Goal: Information Seeking & Learning: Check status

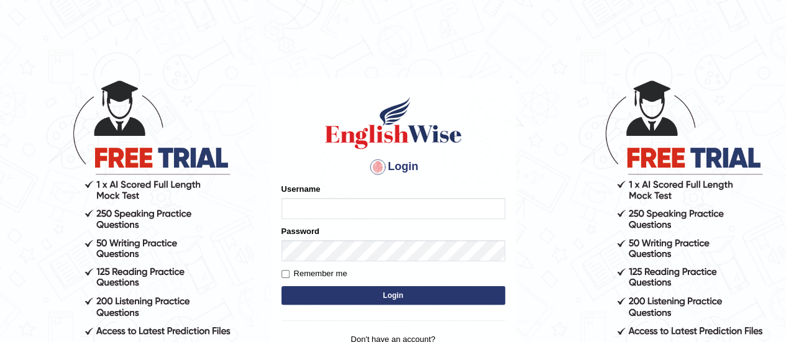
click at [324, 276] on form "Please fix the following errors: Username Password Remember me Login" at bounding box center [393, 245] width 224 height 125
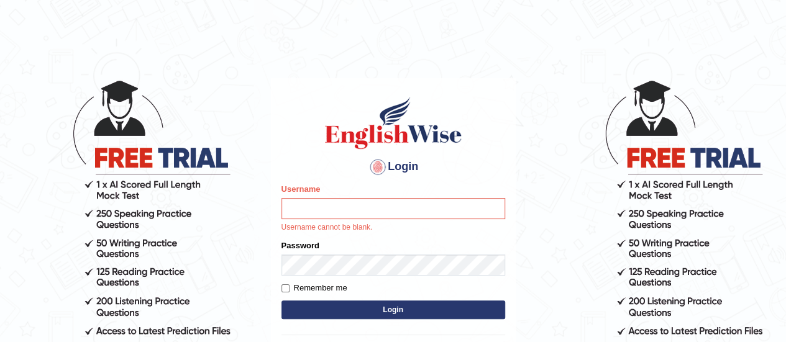
click at [317, 291] on label "Remember me" at bounding box center [314, 288] width 66 height 12
click at [290, 291] on input "Remember me" at bounding box center [285, 289] width 8 height 8
checkbox input "true"
click at [337, 217] on input "Username" at bounding box center [393, 208] width 224 height 21
type input "e"
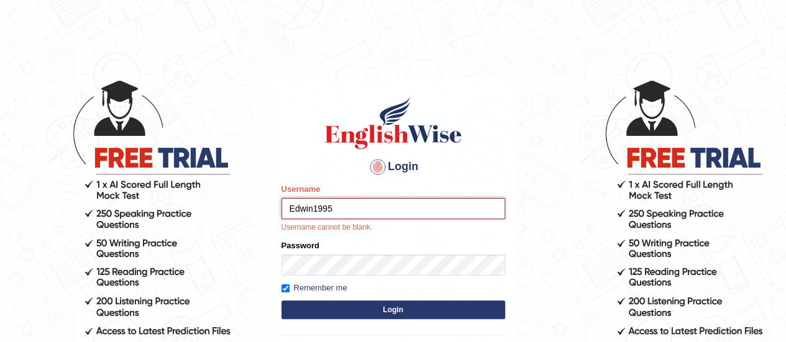
type input "Edwin1995"
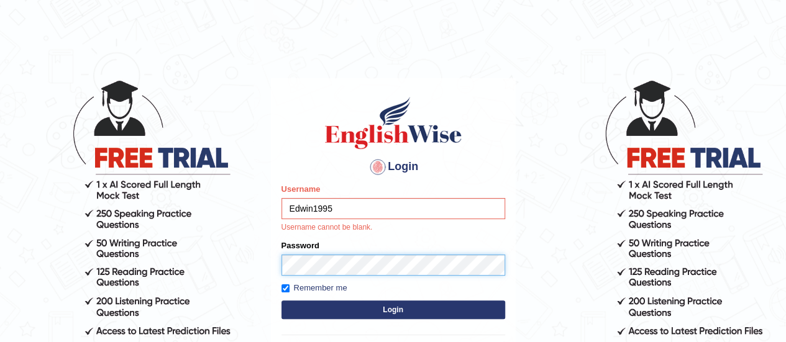
click at [317, 264] on form "Please fix the following errors: Username Edwin1995 Username cannot be blank. P…" at bounding box center [393, 252] width 224 height 139
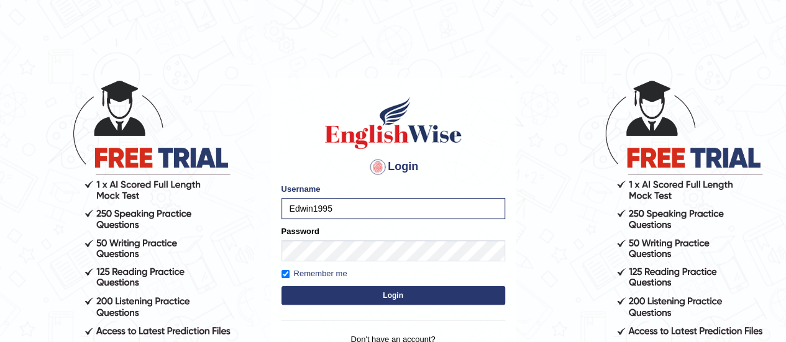
click at [385, 292] on button "Login" at bounding box center [393, 295] width 224 height 19
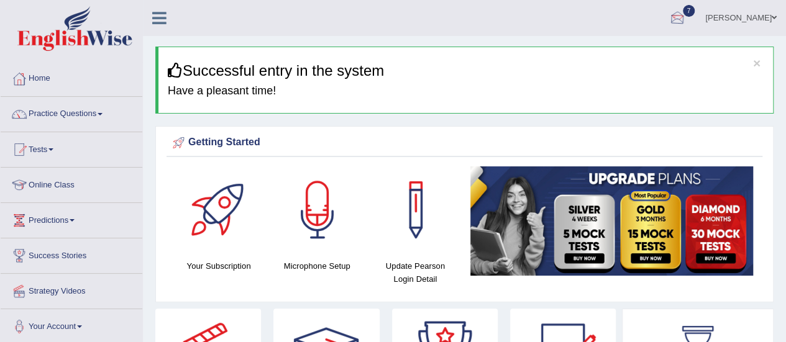
click at [687, 18] on div at bounding box center [677, 18] width 19 height 19
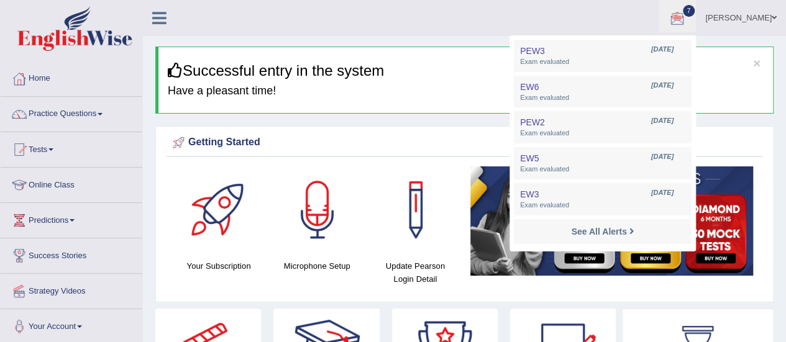
click at [320, 296] on div "Getting Started Your Subscription Microphone Setup Update Pearson Login Detail ×" at bounding box center [464, 214] width 618 height 176
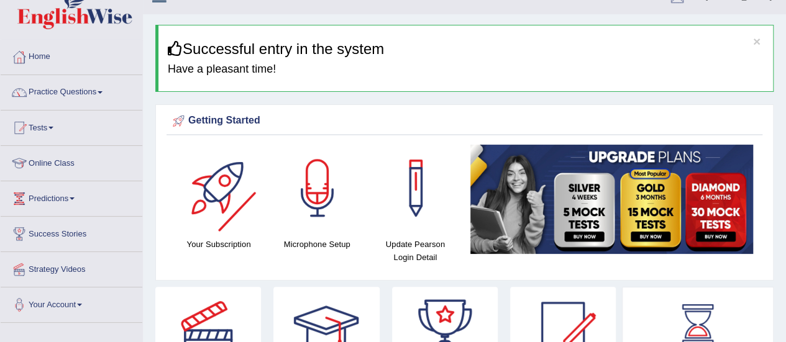
scroll to position [21, 0]
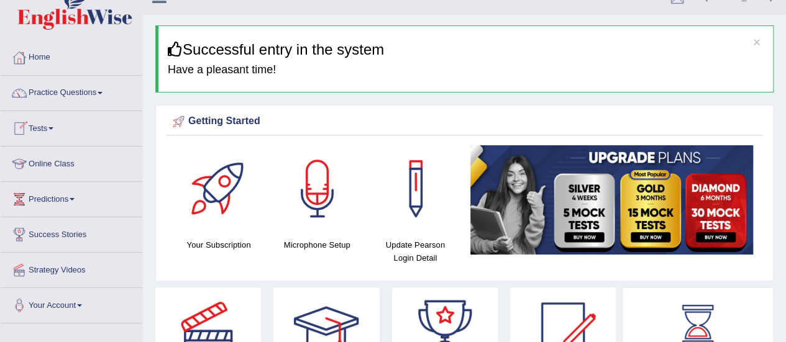
click at [57, 125] on link "Tests" at bounding box center [72, 126] width 142 height 31
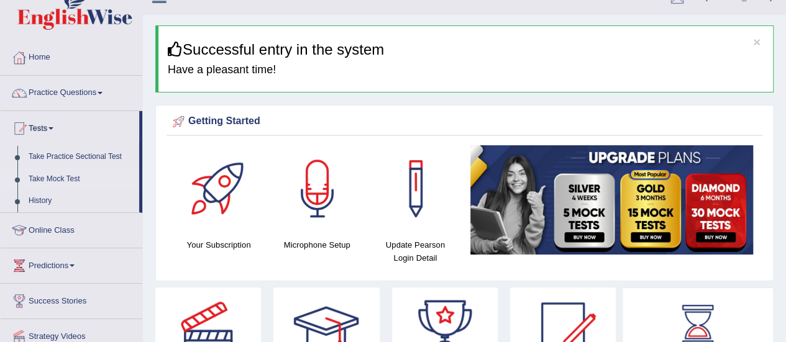
click at [58, 178] on link "Take Mock Test" at bounding box center [81, 179] width 116 height 22
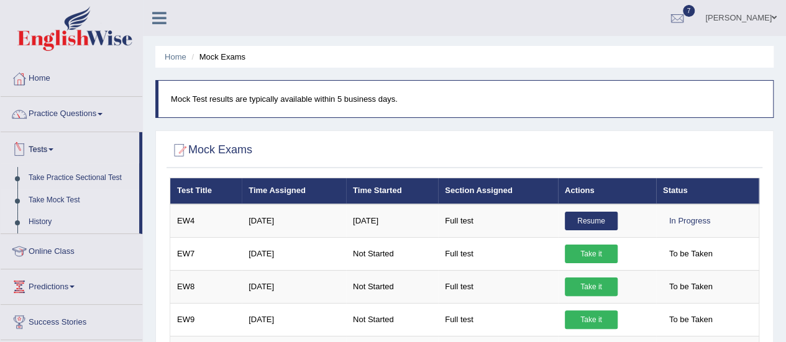
click at [37, 221] on link "History" at bounding box center [81, 222] width 116 height 22
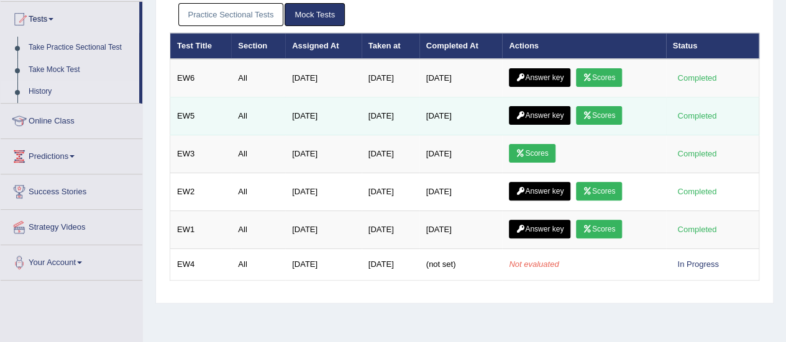
scroll to position [124, 0]
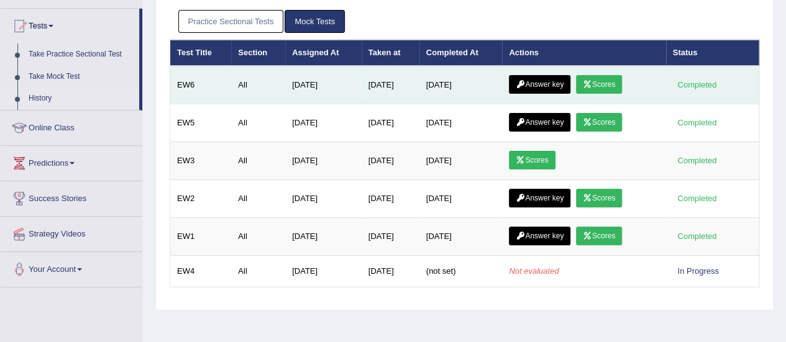
click at [610, 91] on link "Scores" at bounding box center [599, 84] width 46 height 19
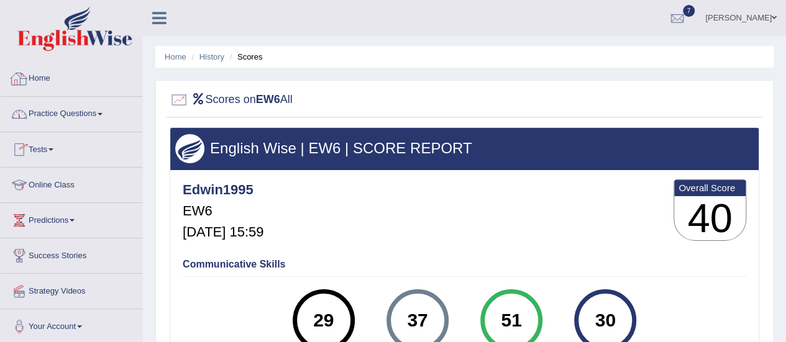
click at [47, 80] on link "Home" at bounding box center [72, 77] width 142 height 31
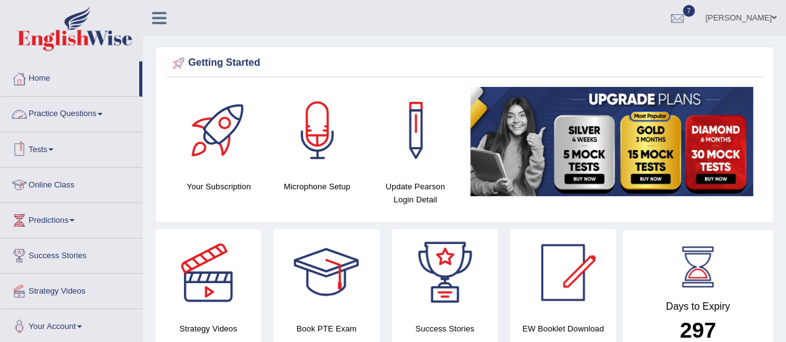
click at [103, 113] on span at bounding box center [100, 114] width 5 height 2
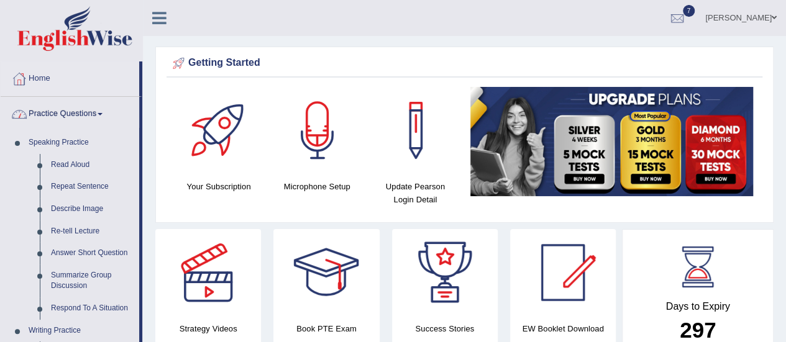
click at [104, 111] on link "Practice Questions" at bounding box center [70, 112] width 139 height 31
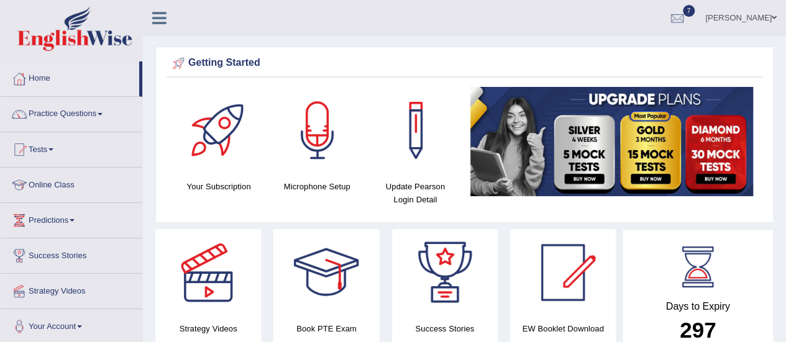
click at [53, 150] on span at bounding box center [50, 149] width 5 height 2
